Goal: Task Accomplishment & Management: Complete application form

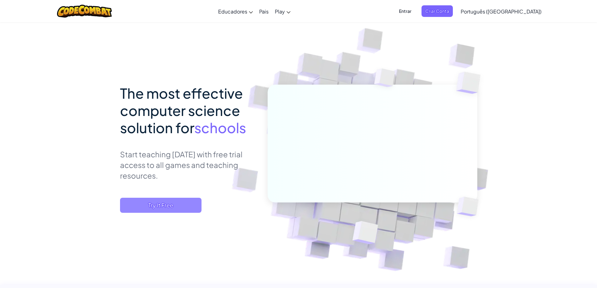
click at [145, 198] on span "Try It Free" at bounding box center [160, 205] width 81 height 15
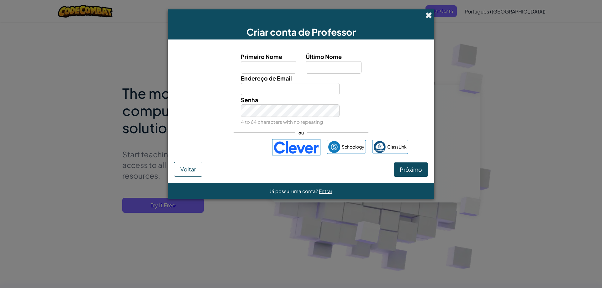
click at [427, 17] on span at bounding box center [428, 15] width 7 height 7
